Goal: Task Accomplishment & Management: Use online tool/utility

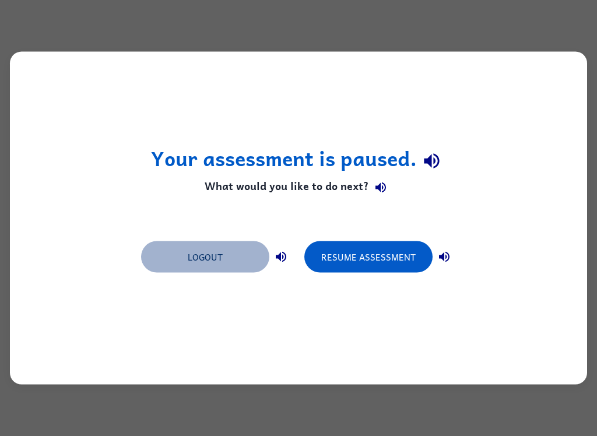
click at [206, 265] on button "Logout" at bounding box center [205, 256] width 128 height 31
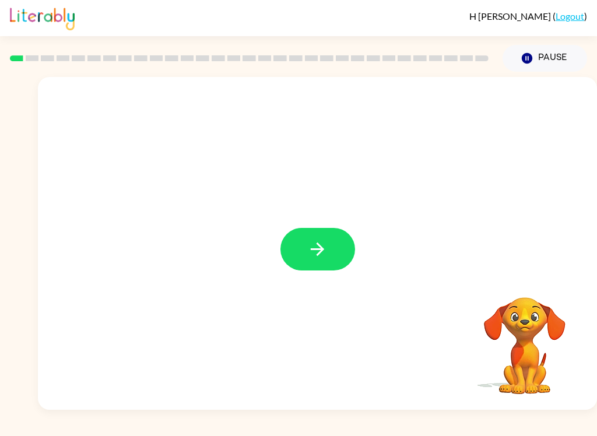
click at [325, 257] on icon "button" at bounding box center [317, 249] width 20 height 20
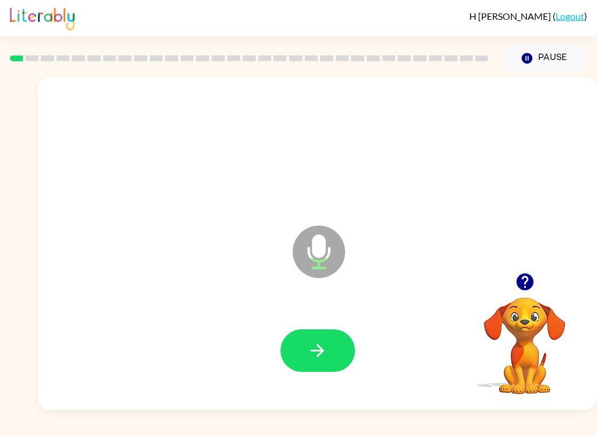
click at [327, 354] on icon "button" at bounding box center [317, 350] width 20 height 20
click at [322, 353] on icon "button" at bounding box center [317, 350] width 13 height 13
click at [327, 371] on button "button" at bounding box center [317, 350] width 75 height 43
click at [343, 361] on button "button" at bounding box center [317, 350] width 75 height 43
click at [323, 363] on button "button" at bounding box center [317, 350] width 75 height 43
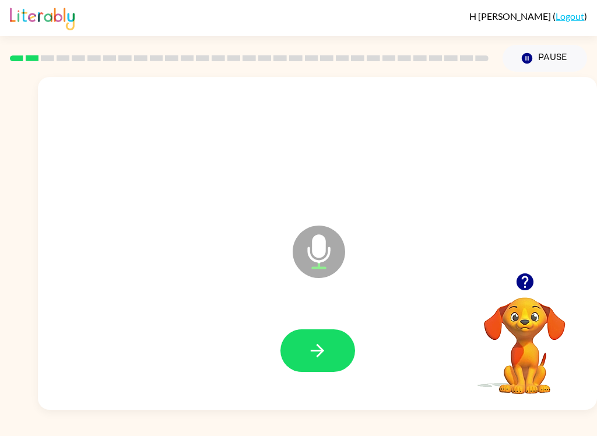
click at [333, 349] on button "button" at bounding box center [317, 350] width 75 height 43
click at [332, 345] on button "button" at bounding box center [317, 350] width 75 height 43
click at [328, 349] on button "button" at bounding box center [317, 350] width 75 height 43
click at [329, 343] on button "button" at bounding box center [317, 350] width 75 height 43
click at [336, 355] on button "button" at bounding box center [317, 350] width 75 height 43
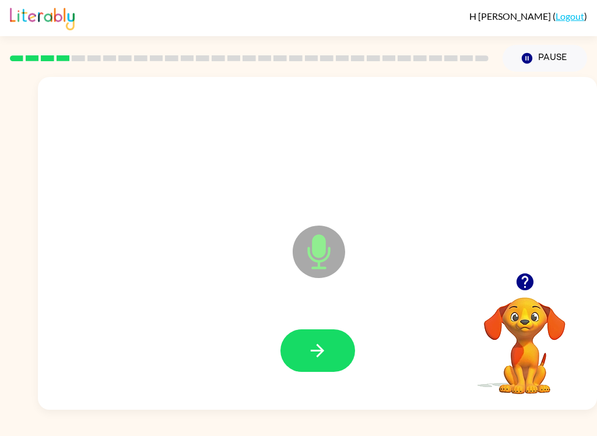
click at [332, 351] on button "button" at bounding box center [317, 350] width 75 height 43
click at [336, 356] on button "button" at bounding box center [317, 350] width 75 height 43
click at [348, 362] on button "button" at bounding box center [317, 350] width 75 height 43
click at [343, 347] on button "button" at bounding box center [317, 350] width 75 height 43
click at [322, 354] on icon "button" at bounding box center [317, 350] width 20 height 20
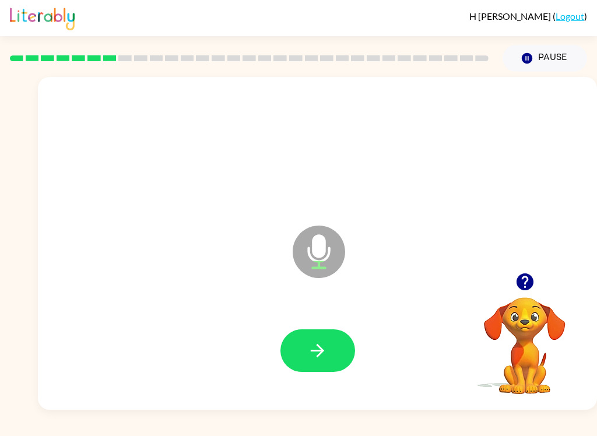
click at [336, 350] on button "button" at bounding box center [317, 350] width 75 height 43
click at [342, 354] on button "button" at bounding box center [317, 350] width 75 height 43
click at [325, 367] on button "button" at bounding box center [317, 350] width 75 height 43
click at [325, 349] on icon "button" at bounding box center [317, 350] width 20 height 20
click at [335, 346] on button "button" at bounding box center [317, 350] width 75 height 43
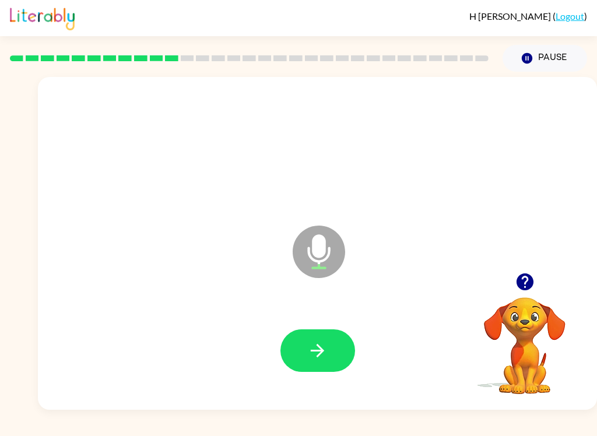
click at [333, 353] on button "button" at bounding box center [317, 350] width 75 height 43
click at [347, 355] on button "button" at bounding box center [317, 350] width 75 height 43
click at [326, 356] on icon "button" at bounding box center [317, 350] width 20 height 20
click at [323, 360] on icon "button" at bounding box center [317, 350] width 20 height 20
click at [324, 353] on icon "button" at bounding box center [317, 350] width 20 height 20
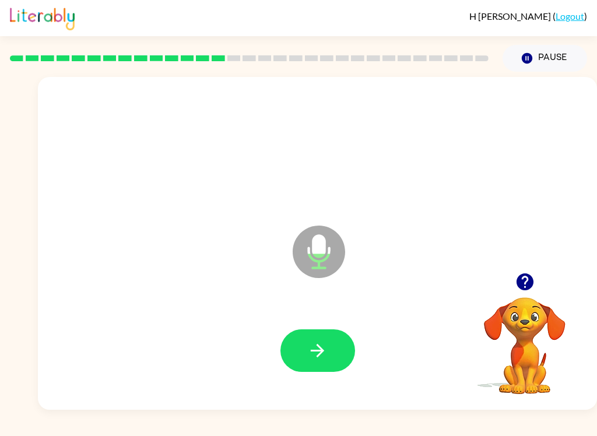
click at [304, 337] on button "button" at bounding box center [317, 350] width 75 height 43
click at [322, 350] on icon "button" at bounding box center [317, 350] width 13 height 13
click at [331, 350] on button "button" at bounding box center [317, 350] width 75 height 43
click at [333, 351] on button "button" at bounding box center [317, 350] width 75 height 43
click at [298, 360] on button "button" at bounding box center [317, 350] width 75 height 43
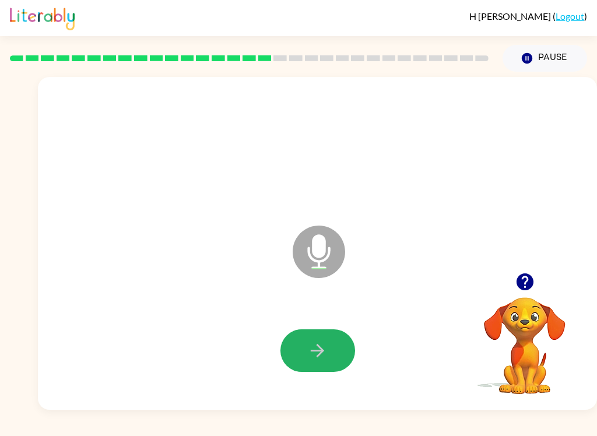
click at [320, 359] on icon "button" at bounding box center [317, 350] width 20 height 20
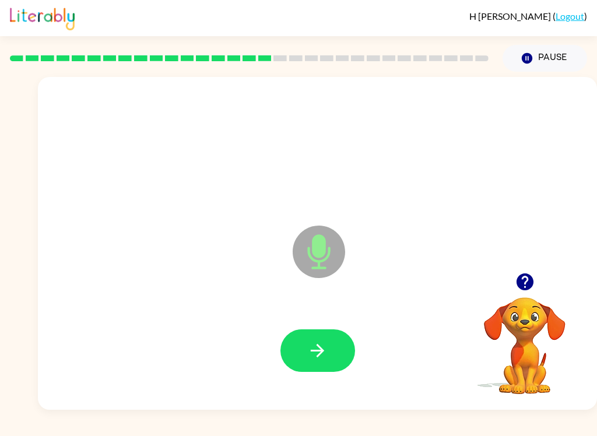
click at [331, 342] on button "button" at bounding box center [317, 350] width 75 height 43
click at [321, 356] on icon "button" at bounding box center [317, 350] width 20 height 20
click at [336, 359] on button "button" at bounding box center [317, 350] width 75 height 43
click at [309, 364] on button "button" at bounding box center [317, 350] width 75 height 43
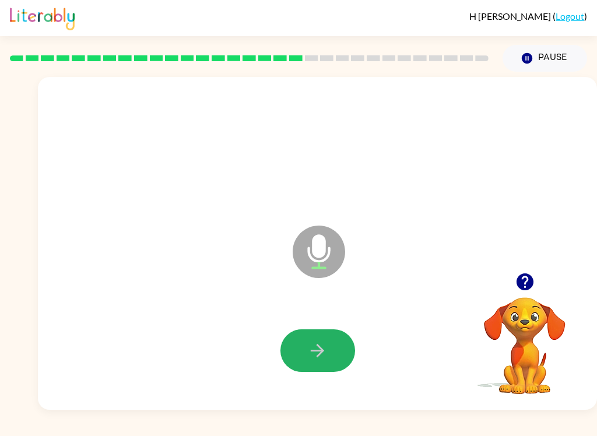
click at [317, 343] on icon "button" at bounding box center [317, 350] width 20 height 20
click at [325, 346] on icon "button" at bounding box center [317, 350] width 20 height 20
click at [333, 364] on button "button" at bounding box center [317, 350] width 75 height 43
click at [317, 349] on icon "button" at bounding box center [317, 350] width 20 height 20
click at [327, 357] on icon "button" at bounding box center [317, 350] width 20 height 20
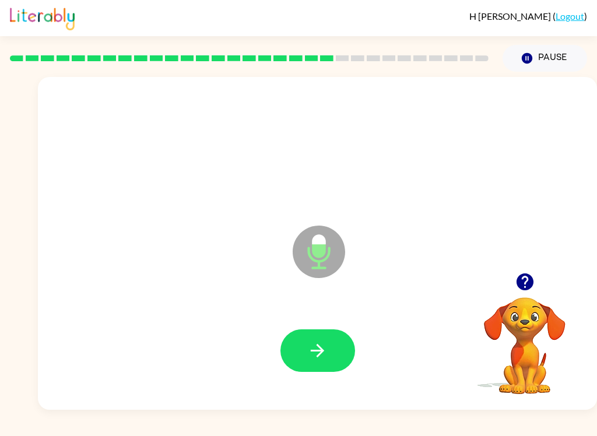
click at [304, 353] on button "button" at bounding box center [317, 350] width 75 height 43
click at [308, 349] on icon "button" at bounding box center [317, 350] width 20 height 20
click at [320, 361] on icon "button" at bounding box center [317, 350] width 20 height 20
click at [313, 344] on icon "button" at bounding box center [317, 350] width 20 height 20
click at [315, 350] on icon "button" at bounding box center [317, 350] width 20 height 20
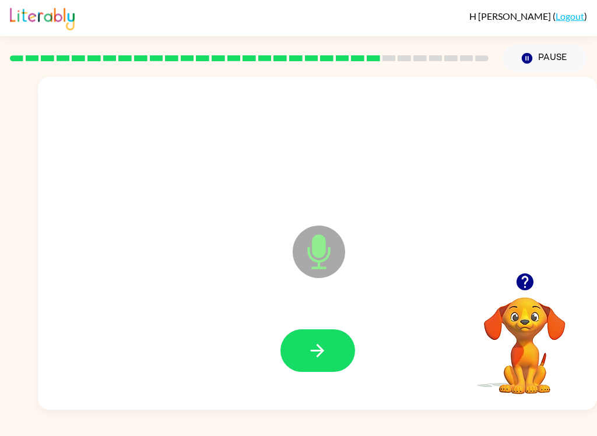
click at [326, 356] on icon "button" at bounding box center [317, 350] width 20 height 20
click at [333, 369] on button "button" at bounding box center [317, 350] width 75 height 43
click at [318, 332] on button "button" at bounding box center [317, 350] width 75 height 43
click at [328, 345] on button "button" at bounding box center [317, 350] width 75 height 43
click at [323, 345] on icon "button" at bounding box center [317, 350] width 20 height 20
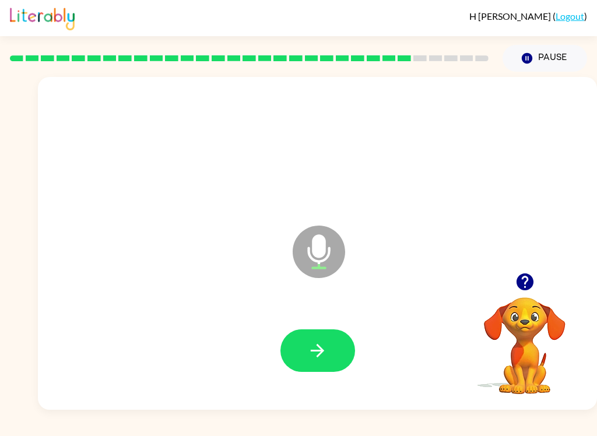
click at [319, 345] on icon "button" at bounding box center [317, 350] width 20 height 20
click at [319, 339] on button "button" at bounding box center [317, 350] width 75 height 43
click at [317, 367] on button "button" at bounding box center [317, 350] width 75 height 43
click at [312, 353] on icon "button" at bounding box center [317, 350] width 20 height 20
click at [330, 360] on button "button" at bounding box center [317, 350] width 75 height 43
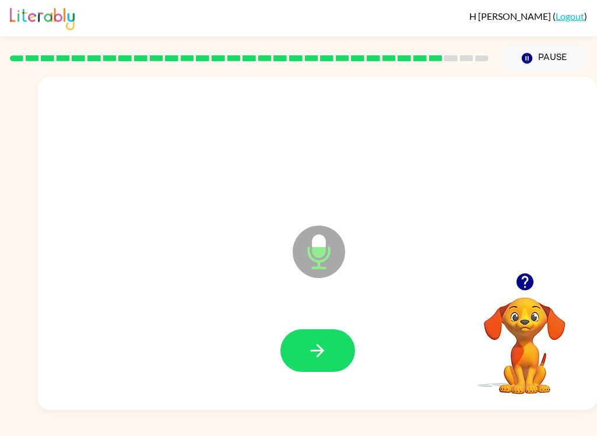
click at [317, 354] on icon "button" at bounding box center [317, 350] width 20 height 20
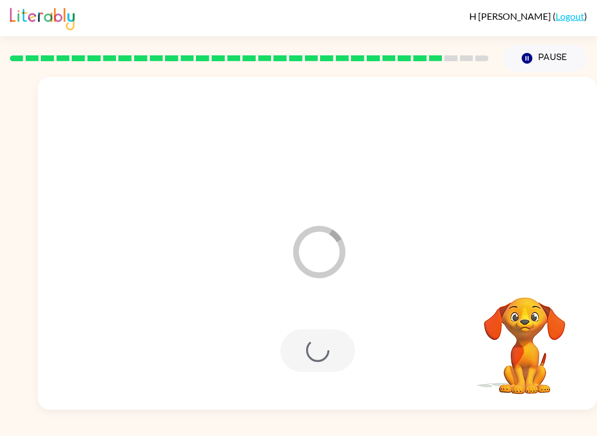
click at [386, 347] on div at bounding box center [318, 351] width 536 height 96
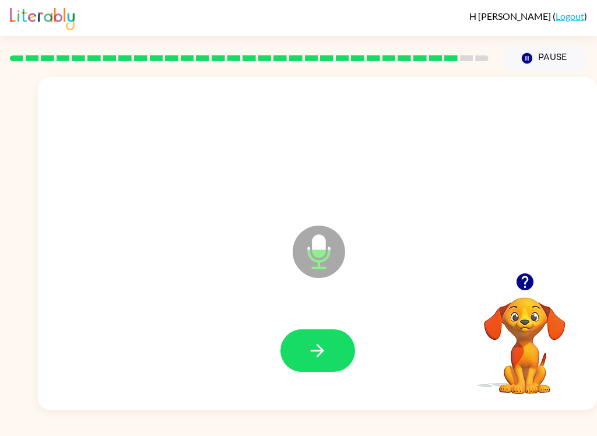
click at [328, 337] on button "button" at bounding box center [317, 350] width 75 height 43
click at [324, 372] on button "button" at bounding box center [317, 350] width 75 height 43
click at [324, 363] on button "button" at bounding box center [317, 350] width 75 height 43
click at [331, 359] on button "button" at bounding box center [317, 350] width 75 height 43
